Goal: Task Accomplishment & Management: Complete application form

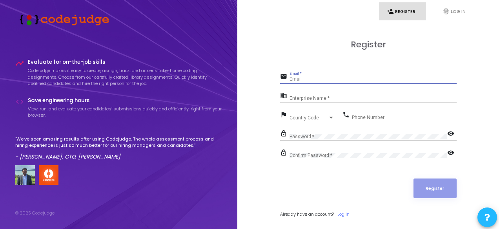
click at [293, 80] on input "Email *" at bounding box center [372, 79] width 167 height 5
type input "[EMAIL_ADDRESS][DOMAIN_NAME]"
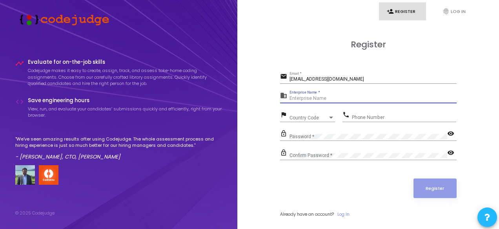
click at [321, 98] on input "Enterprise Name *" at bounding box center [372, 98] width 167 height 5
click at [309, 99] on input "Enterprise Name *" at bounding box center [372, 98] width 167 height 5
type input "V"
type input "NA"
click at [317, 118] on div "Country Code" at bounding box center [308, 118] width 38 height 5
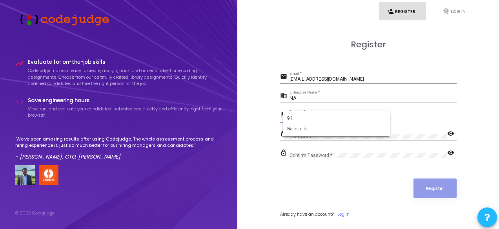
type input "9"
type input "+"
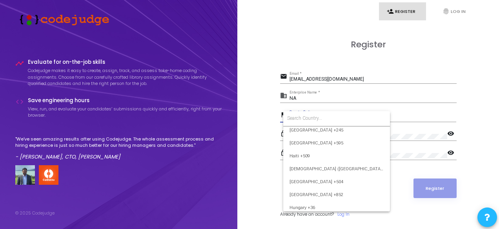
scroll to position [1230, 0]
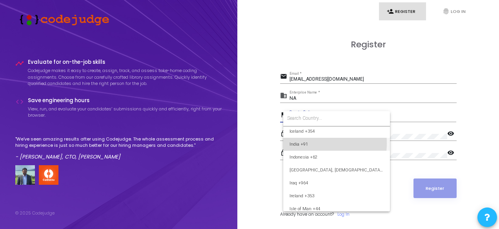
click at [307, 143] on span "India +91" at bounding box center [336, 144] width 94 height 13
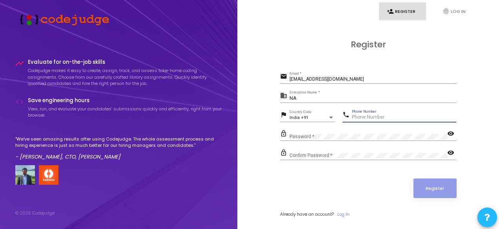
click at [367, 117] on input "Phone Number" at bounding box center [404, 117] width 104 height 5
type input "9358360403"
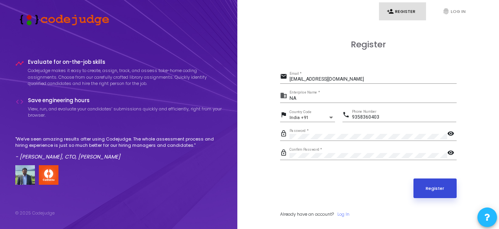
click at [435, 188] on button "Register" at bounding box center [434, 189] width 43 height 20
click at [433, 184] on button "Register" at bounding box center [434, 189] width 43 height 20
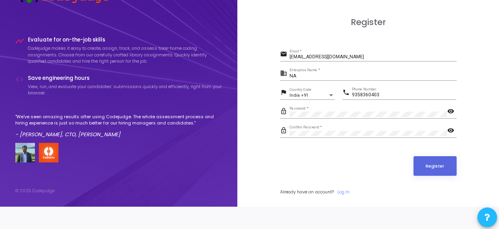
scroll to position [0, 0]
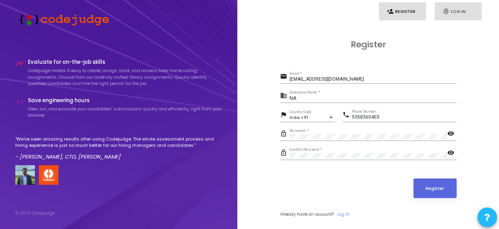
click at [459, 15] on link "fingerprint Log In" at bounding box center [457, 11] width 47 height 18
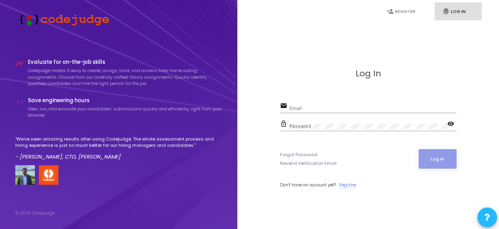
click at [350, 182] on link "Register" at bounding box center [347, 185] width 17 height 7
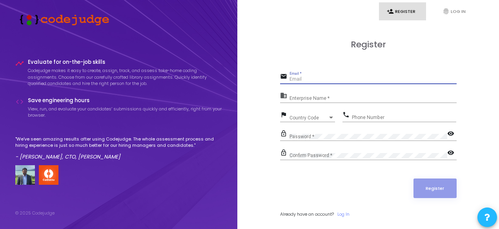
click at [312, 79] on input "Email *" at bounding box center [372, 79] width 167 height 5
